Goal: Find specific page/section: Find specific page/section

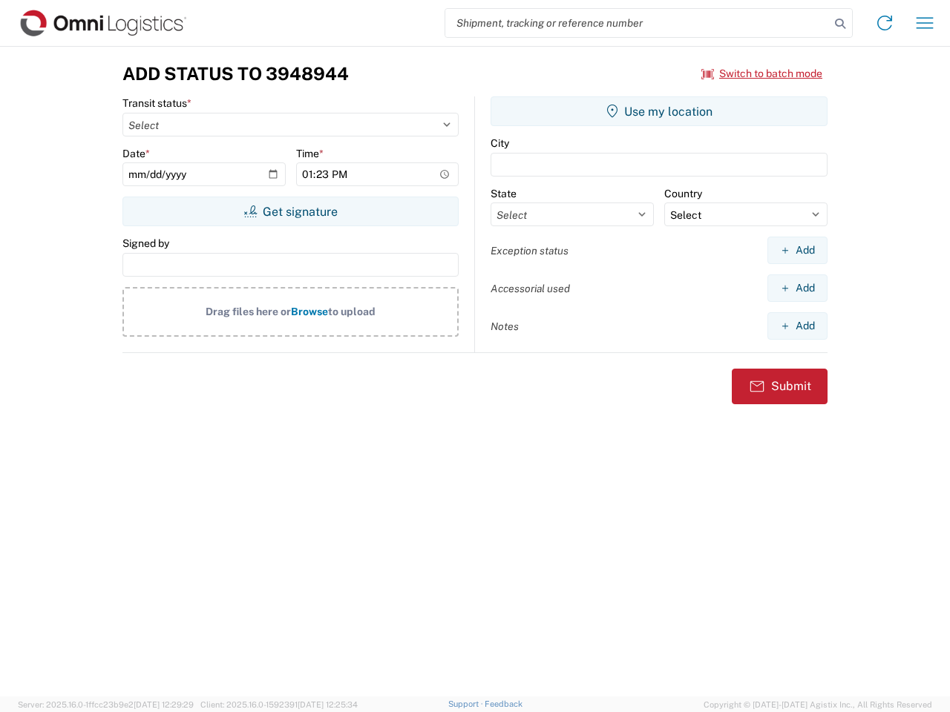
click at [637, 23] on input "search" at bounding box center [637, 23] width 384 height 28
click at [840, 24] on icon at bounding box center [839, 23] width 21 height 21
click at [884, 23] on icon at bounding box center [884, 23] width 24 height 24
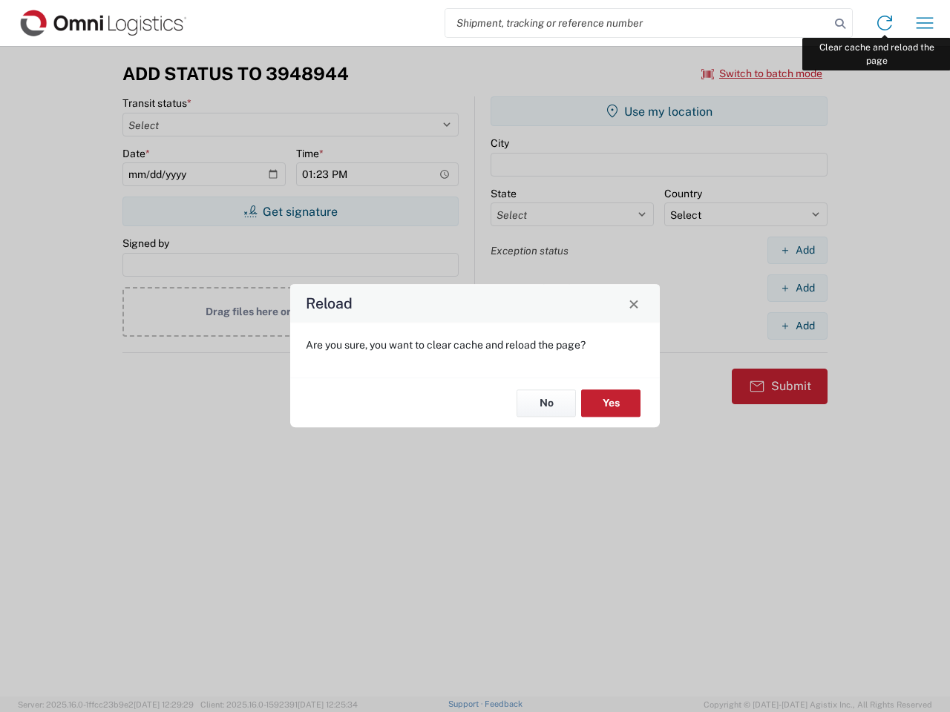
click at [924, 23] on div "Reload Are you sure, you want to clear cache and reload the page? No Yes" at bounding box center [475, 356] width 950 height 712
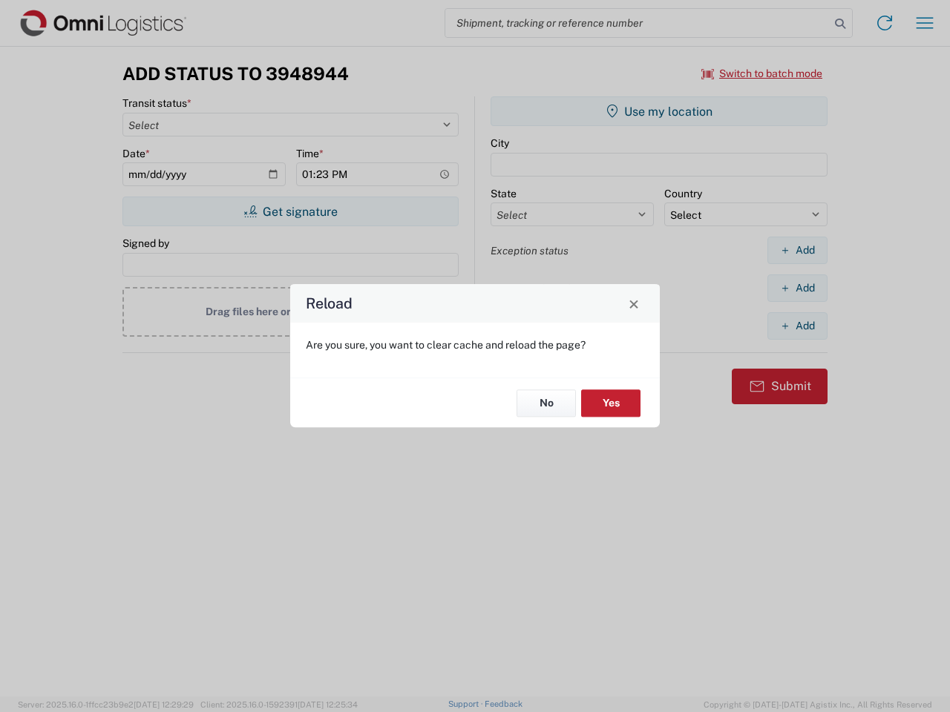
click at [762, 73] on div "Reload Are you sure, you want to clear cache and reload the page? No Yes" at bounding box center [475, 356] width 950 height 712
click at [290, 211] on div "Reload Are you sure, you want to clear cache and reload the page? No Yes" at bounding box center [475, 356] width 950 height 712
click at [659, 111] on div "Reload Are you sure, you want to clear cache and reload the page? No Yes" at bounding box center [475, 356] width 950 height 712
click at [797, 250] on div "Reload Are you sure, you want to clear cache and reload the page? No Yes" at bounding box center [475, 356] width 950 height 712
click at [797, 288] on div "Reload Are you sure, you want to clear cache and reload the page? No Yes" at bounding box center [475, 356] width 950 height 712
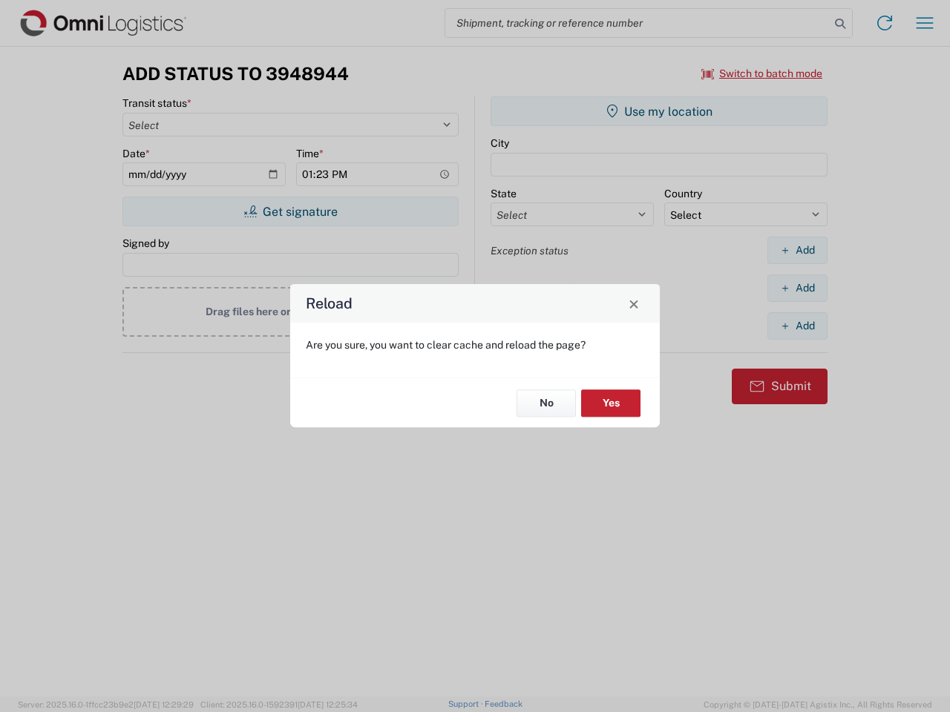
click at [797, 326] on div "Reload Are you sure, you want to clear cache and reload the page? No Yes" at bounding box center [475, 356] width 950 height 712
